Goal: Use online tool/utility: Utilize a website feature to perform a specific function

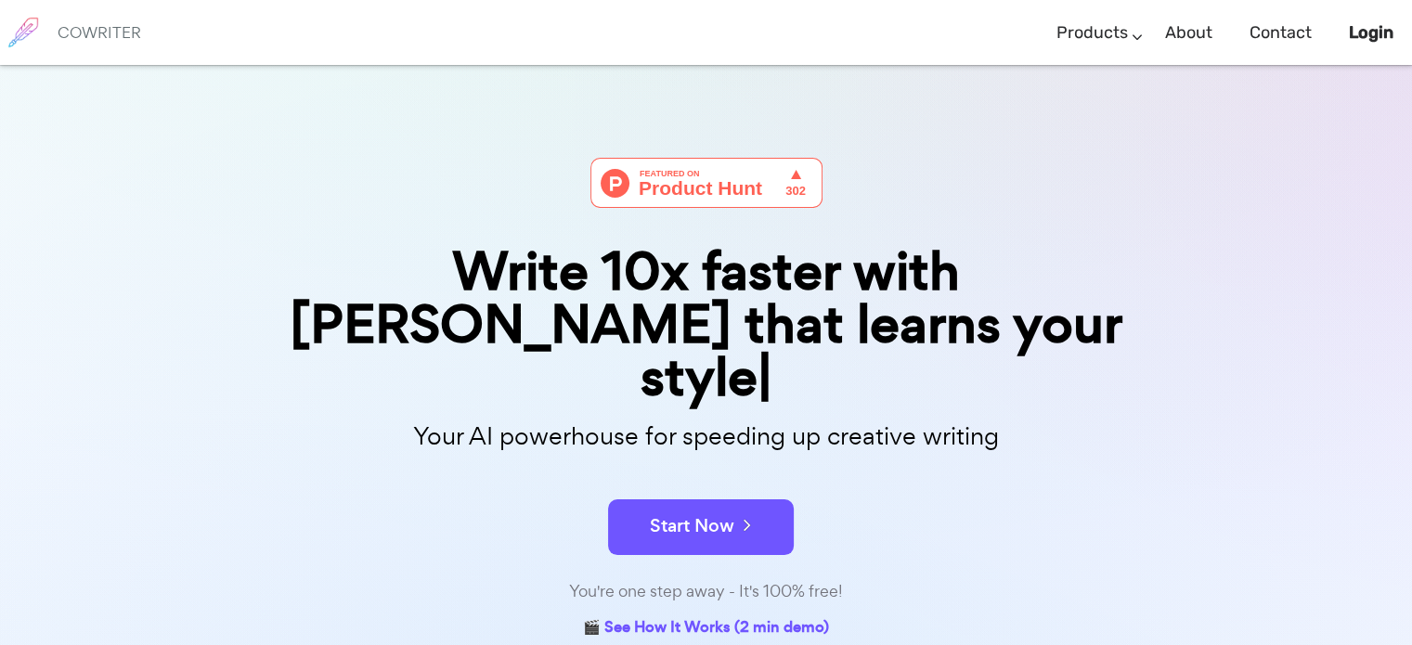
click at [686, 486] on form "Start Now" at bounding box center [706, 518] width 928 height 65
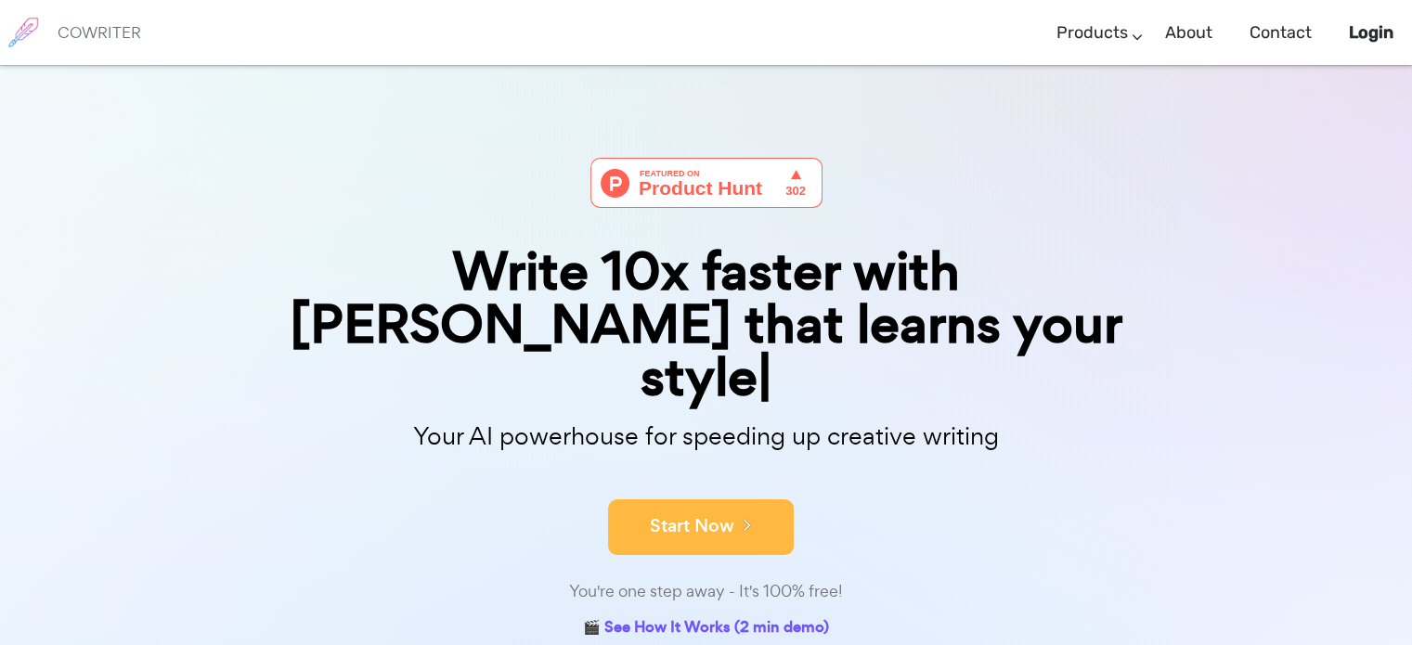
click at [686, 499] on button "Start Now" at bounding box center [701, 527] width 186 height 56
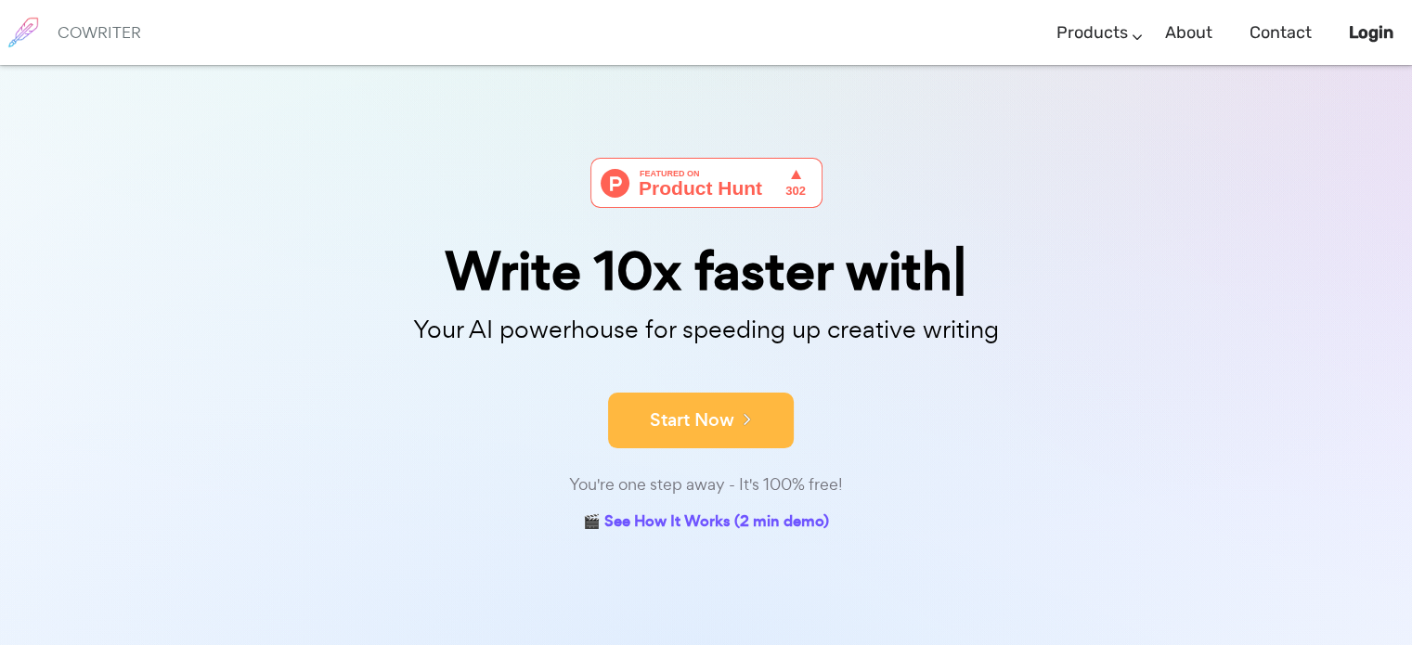
click at [720, 421] on button "Start Now" at bounding box center [701, 421] width 186 height 56
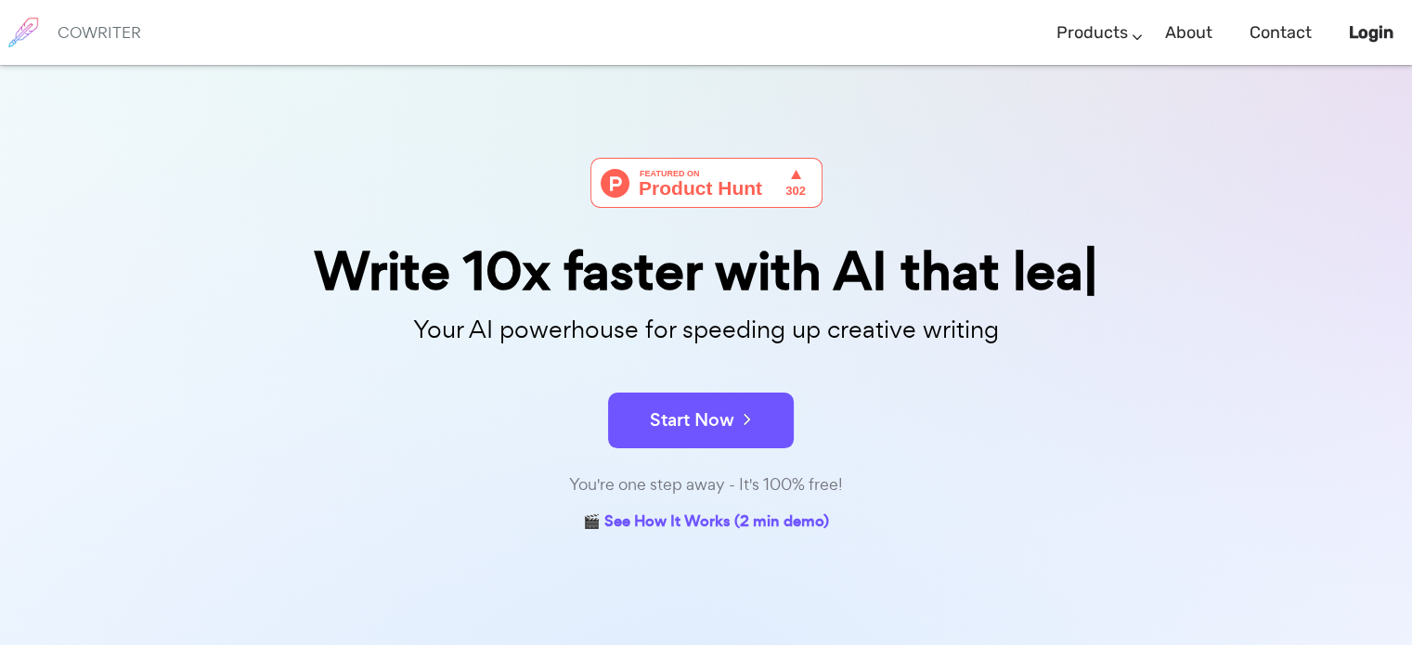
click at [720, 421] on button "Start Now" at bounding box center [701, 421] width 186 height 56
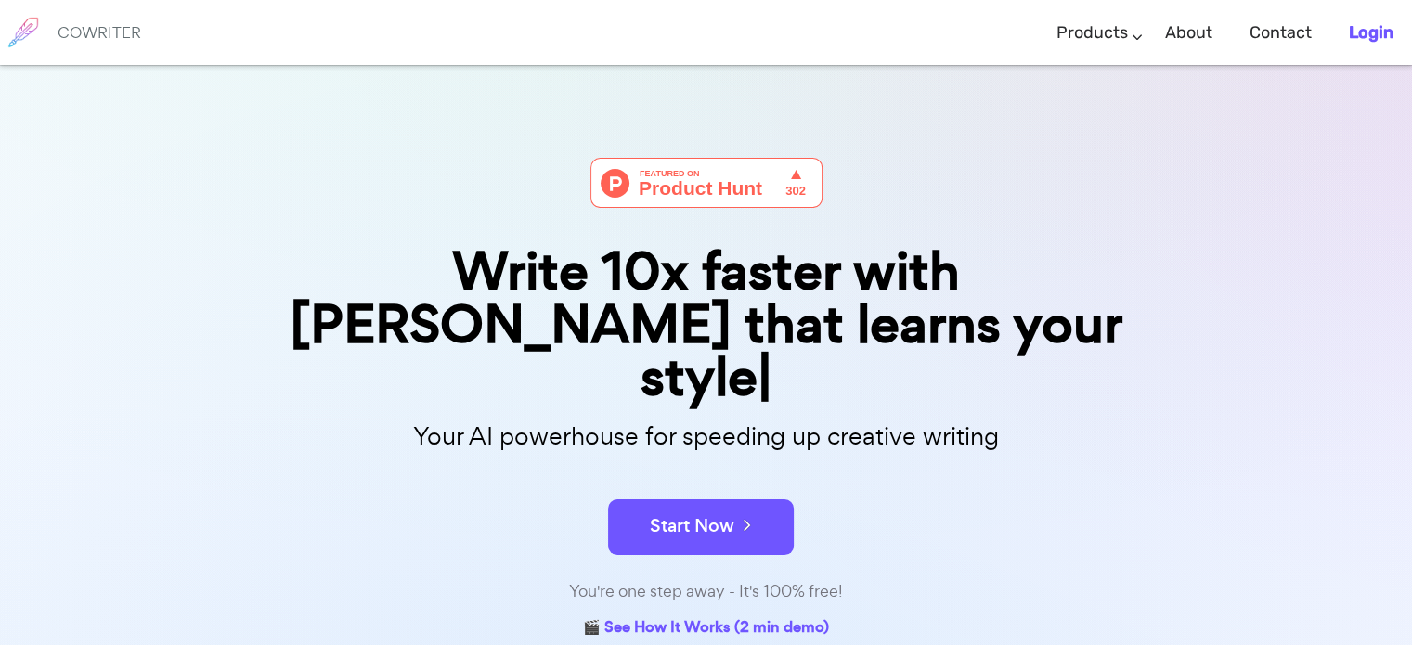
click at [1364, 19] on link "Login" at bounding box center [1371, 33] width 45 height 55
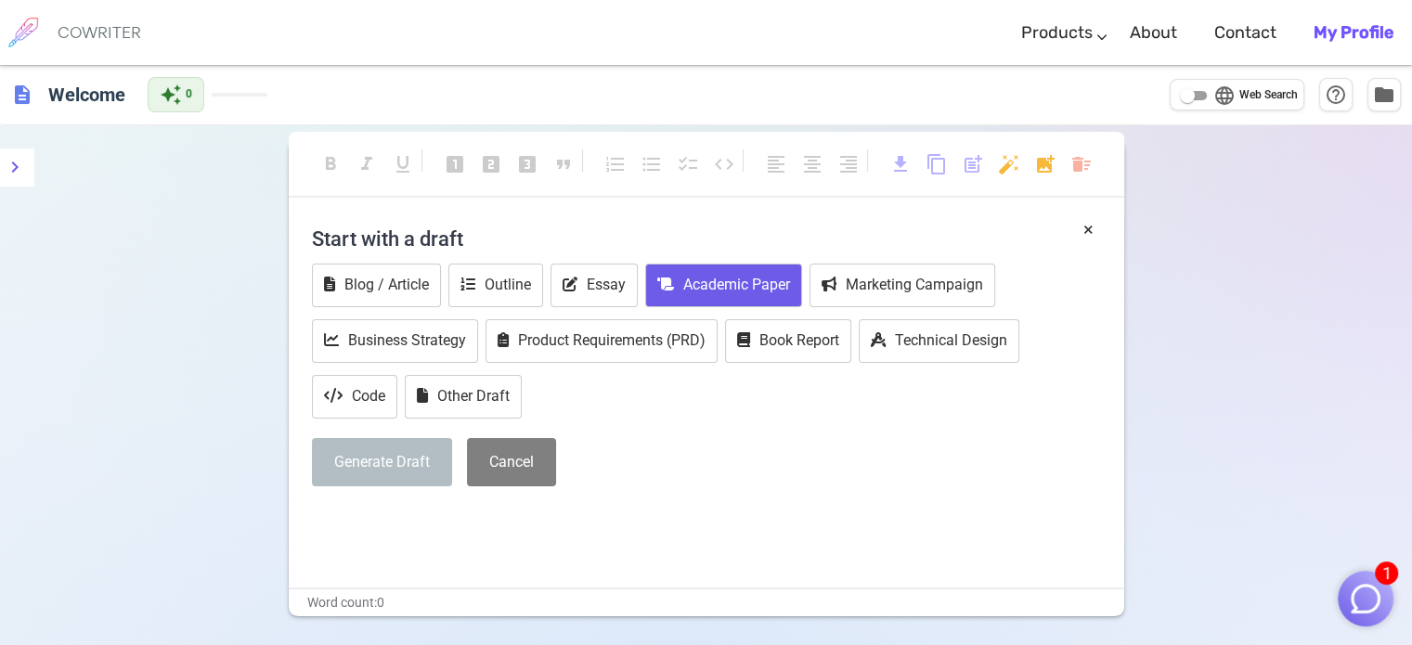
click at [709, 289] on button "Academic Paper" at bounding box center [723, 286] width 157 height 44
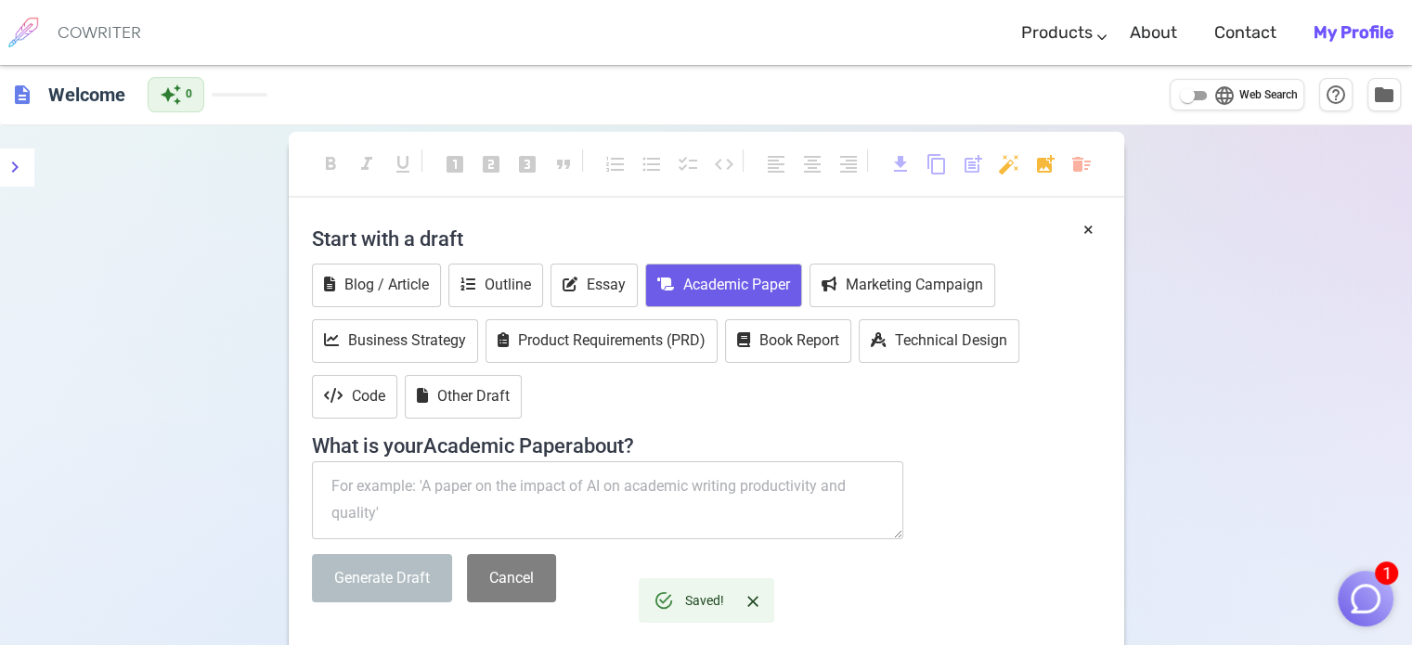
click at [527, 474] on textarea at bounding box center [608, 500] width 592 height 78
paste textarea "The Immutable Ledger and the Flexible Law: A Statutory and Judicial Analysis of…"
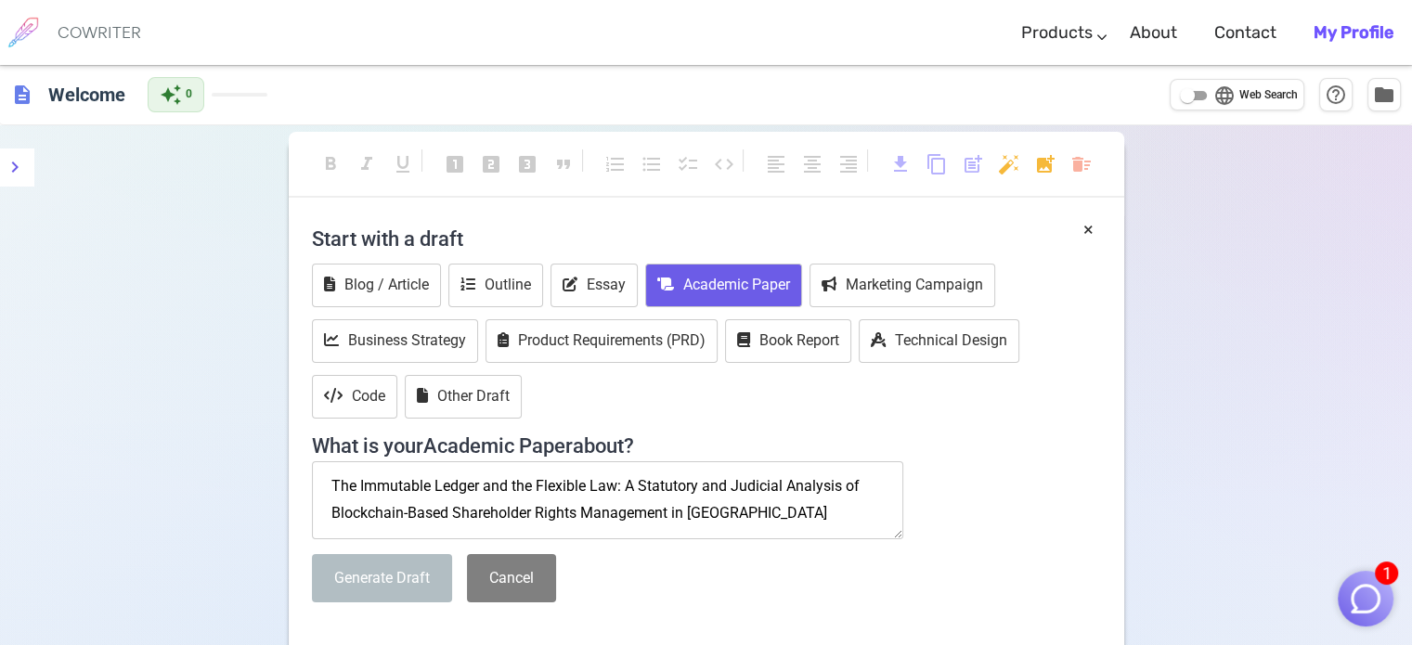
scroll to position [11, 0]
type textarea "The Immutable Ledger and the Flexible Law: A Statutory and Judicial Analysis of…"
click at [331, 560] on button "Generate Draft" at bounding box center [382, 578] width 140 height 49
